Goal: Check status

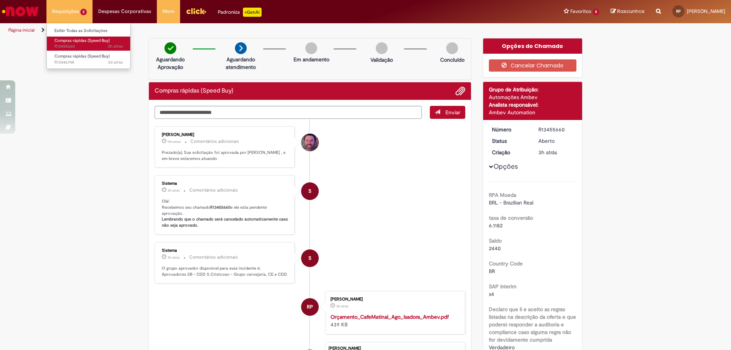
click at [83, 45] on span "3h atrás 3 horas atrás R13455660" at bounding box center [88, 46] width 69 height 6
click at [78, 44] on span "4h atrás 4 horas atrás R13455660" at bounding box center [88, 46] width 69 height 6
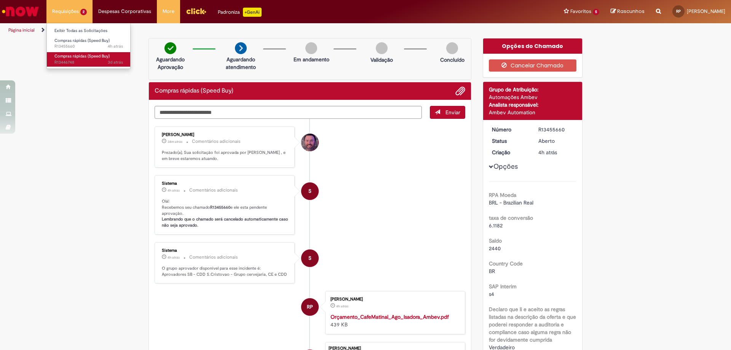
click at [80, 63] on span "3d atrás 3 dias atrás R13446748" at bounding box center [88, 62] width 69 height 6
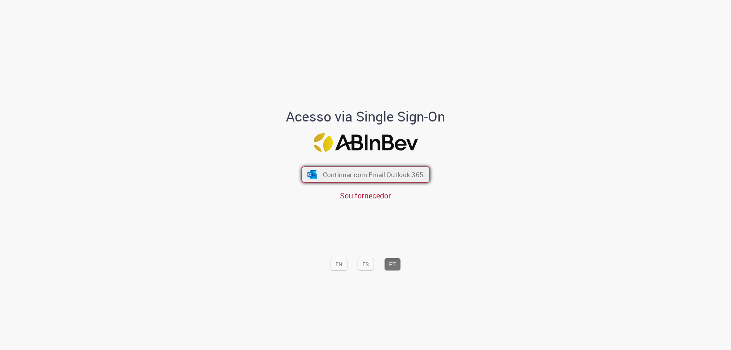
click at [303, 179] on button "Continuar com Email Outlook 365" at bounding box center [366, 175] width 128 height 16
click at [381, 171] on span "Continuar com Email Outlook 365" at bounding box center [372, 174] width 101 height 9
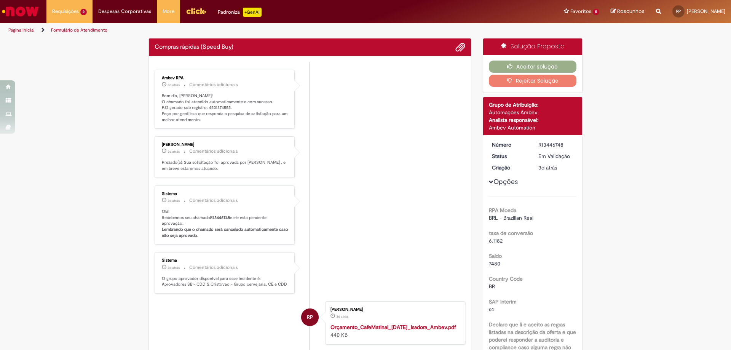
click at [295, 172] on li "Paulo Afonso De Freitas 3d atrás 3 dias atrás Comentários adicionais Prezado(a)…" at bounding box center [310, 156] width 311 height 41
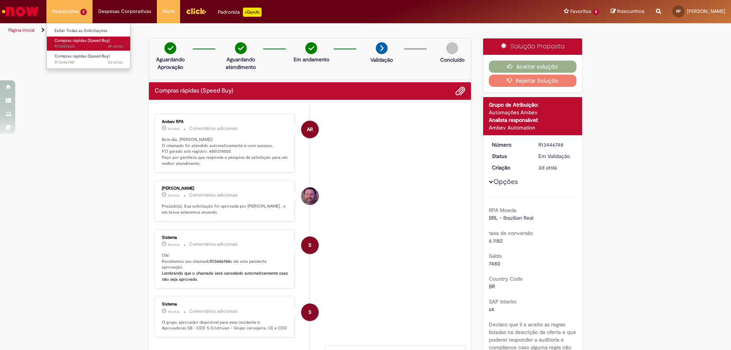
click at [70, 43] on span "4h atrás 4 horas atrás R13455660" at bounding box center [88, 46] width 69 height 6
